Goal: Transaction & Acquisition: Download file/media

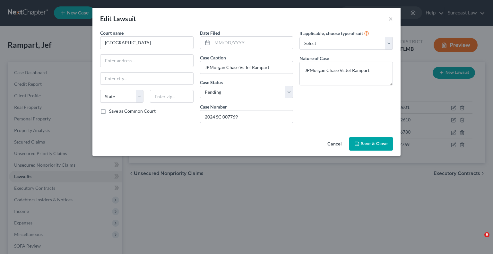
select select "0"
click at [373, 142] on span "Save & Close" at bounding box center [374, 143] width 27 height 5
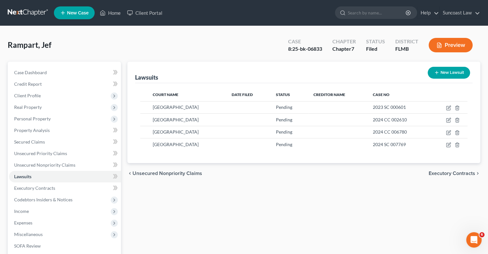
drag, startPoint x: 114, startPoint y: 16, endPoint x: 116, endPoint y: 8, distance: 7.9
click at [114, 6] on div at bounding box center [241, 6] width 488 height 0
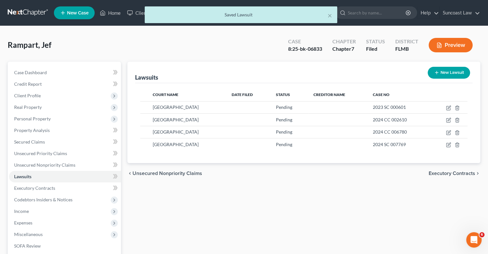
click at [115, 13] on div "× Saved Lawsuit" at bounding box center [241, 16] width 488 height 20
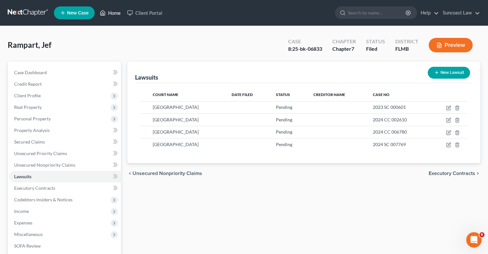
drag, startPoint x: 115, startPoint y: 14, endPoint x: 134, endPoint y: 31, distance: 25.2
click at [114, 14] on link "Home" at bounding box center [110, 13] width 27 height 12
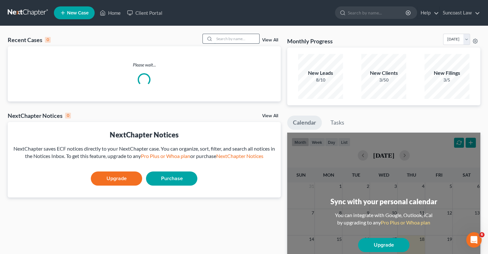
click at [230, 36] on input "search" at bounding box center [236, 38] width 45 height 9
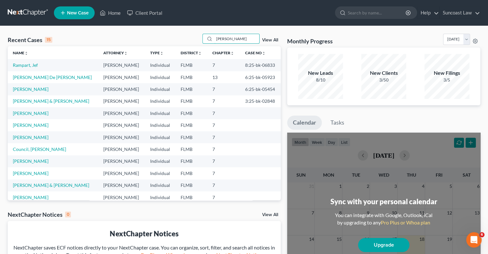
type input "[PERSON_NAME]"
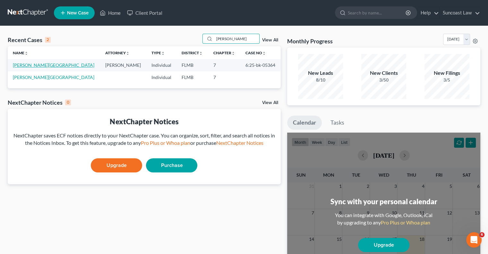
click at [35, 65] on link "[PERSON_NAME][GEOGRAPHIC_DATA]" at bounding box center [53, 64] width 81 height 5
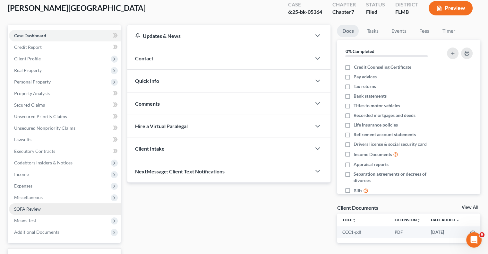
scroll to position [87, 0]
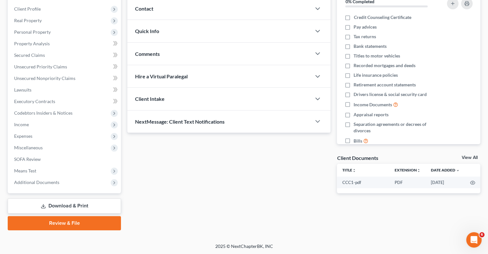
drag, startPoint x: 75, startPoint y: 208, endPoint x: 137, endPoint y: 199, distance: 63.1
click at [75, 208] on link "Download & Print" at bounding box center [64, 205] width 113 height 15
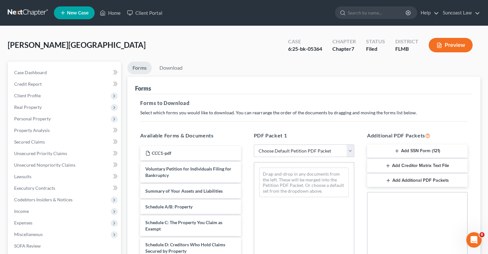
drag, startPoint x: 295, startPoint y: 146, endPoint x: 296, endPoint y: 156, distance: 10.0
click at [295, 146] on select "Choose Default Petition PDF Packet Complete Bankruptcy Petition (all forms and …" at bounding box center [304, 150] width 100 height 13
select select "0"
click at [254, 144] on select "Choose Default Petition PDF Packet Complete Bankruptcy Petition (all forms and …" at bounding box center [304, 150] width 100 height 13
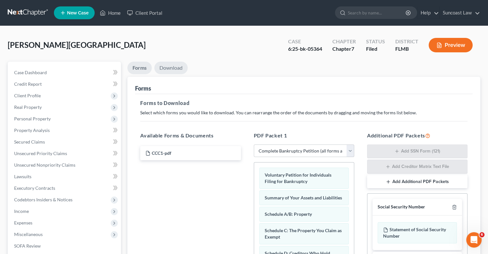
click at [180, 67] on link "Download" at bounding box center [170, 68] width 33 height 13
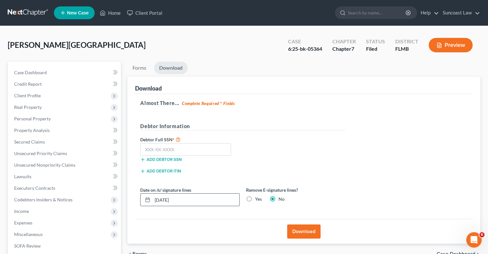
drag, startPoint x: 169, startPoint y: 199, endPoint x: 149, endPoint y: 193, distance: 21.5
click at [146, 198] on div "[DATE]" at bounding box center [189, 199] width 99 height 13
type input "[DATE]"
click at [312, 235] on button "Download" at bounding box center [303, 231] width 33 height 14
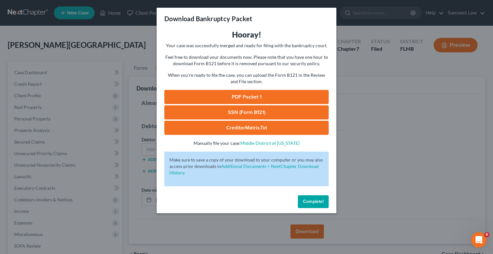
click at [278, 100] on link "PDF Packet 1" at bounding box center [246, 97] width 164 height 14
click at [316, 201] on span "Complete!" at bounding box center [313, 201] width 21 height 5
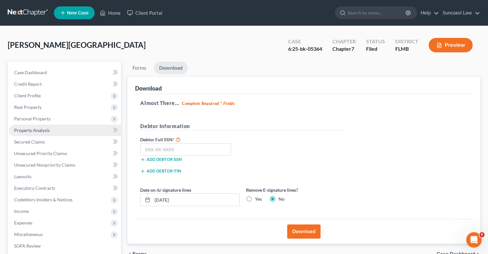
click at [35, 132] on span "Property Analysis" at bounding box center [32, 129] width 36 height 5
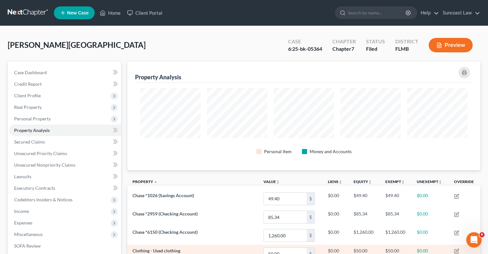
scroll to position [108, 353]
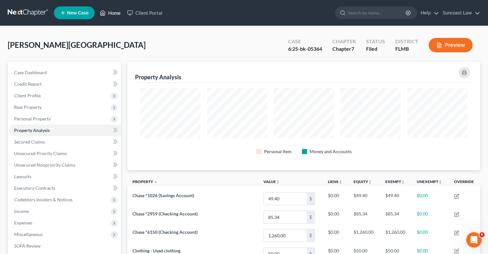
drag, startPoint x: 110, startPoint y: 12, endPoint x: 138, endPoint y: 32, distance: 34.3
click at [110, 12] on link "Home" at bounding box center [110, 13] width 27 height 12
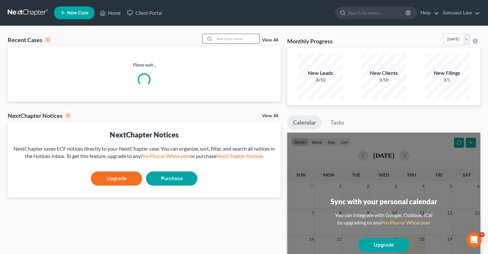
click at [235, 38] on input "search" at bounding box center [236, 38] width 45 height 9
type input "[PERSON_NAME]"
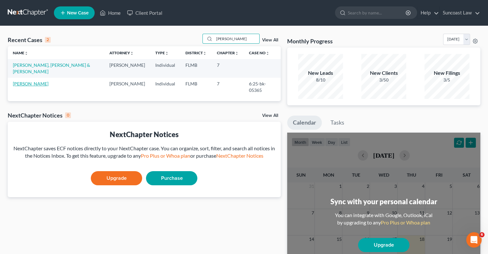
drag, startPoint x: 20, startPoint y: 75, endPoint x: 32, endPoint y: 78, distance: 12.8
click at [20, 81] on link "[PERSON_NAME]" at bounding box center [31, 83] width 36 height 5
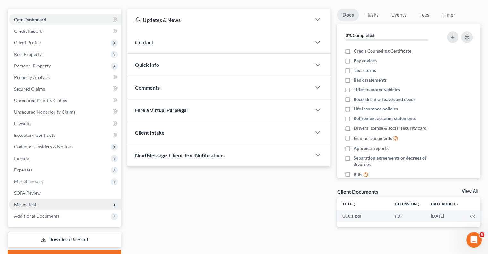
scroll to position [87, 0]
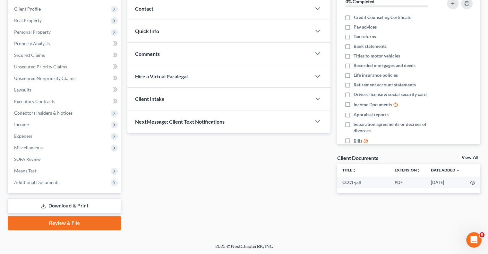
drag, startPoint x: 65, startPoint y: 205, endPoint x: 117, endPoint y: 204, distance: 51.3
click at [65, 205] on link "Download & Print" at bounding box center [64, 205] width 113 height 15
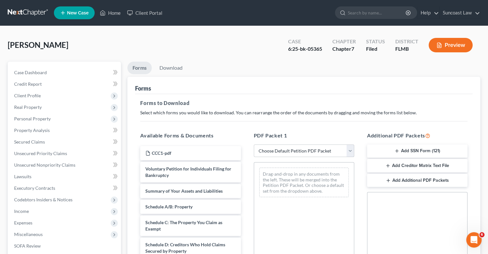
drag, startPoint x: 281, startPoint y: 151, endPoint x: 284, endPoint y: 156, distance: 5.3
click at [281, 151] on select "Choose Default Petition PDF Packet Complete Bankruptcy Petition (all forms and …" at bounding box center [304, 150] width 100 height 13
select select "0"
click at [254, 144] on select "Choose Default Petition PDF Packet Complete Bankruptcy Petition (all forms and …" at bounding box center [304, 150] width 100 height 13
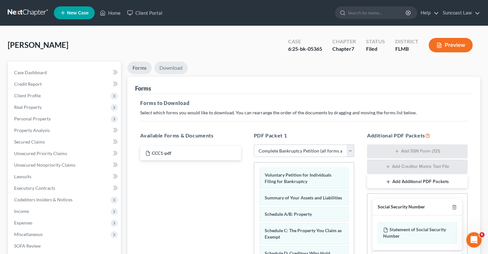
click at [177, 68] on link "Download" at bounding box center [170, 68] width 33 height 13
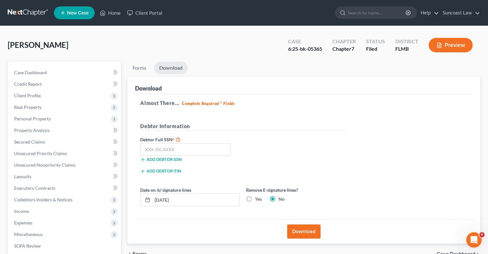
drag, startPoint x: 136, startPoint y: 205, endPoint x: 134, endPoint y: 201, distance: 5.0
click at [128, 208] on div "Download Almost There... Complete Required * Fields Debtor Information Debtor F…" at bounding box center [303, 160] width 353 height 167
drag, startPoint x: 185, startPoint y: 201, endPoint x: 204, endPoint y: 122, distance: 81.5
click at [113, 198] on div "Petition Navigation Case Dashboard Payments Invoices Payments Payments Credit R…" at bounding box center [243, 189] width 479 height 255
type input "[DATE]"
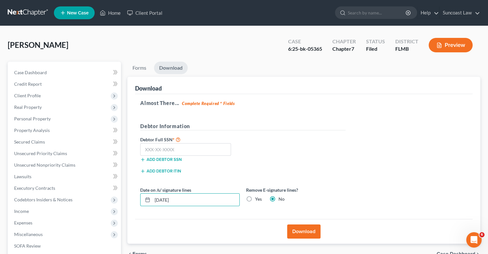
click at [309, 224] on button "Download" at bounding box center [303, 231] width 33 height 14
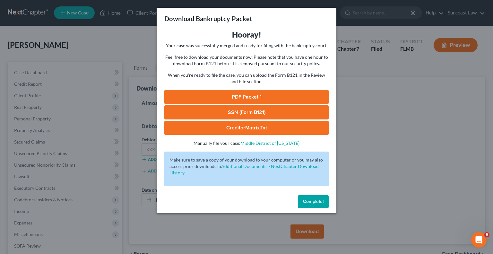
click at [273, 99] on link "PDF Packet 1" at bounding box center [246, 97] width 164 height 14
click at [318, 203] on span "Complete!" at bounding box center [313, 201] width 21 height 5
